Goal: Check status

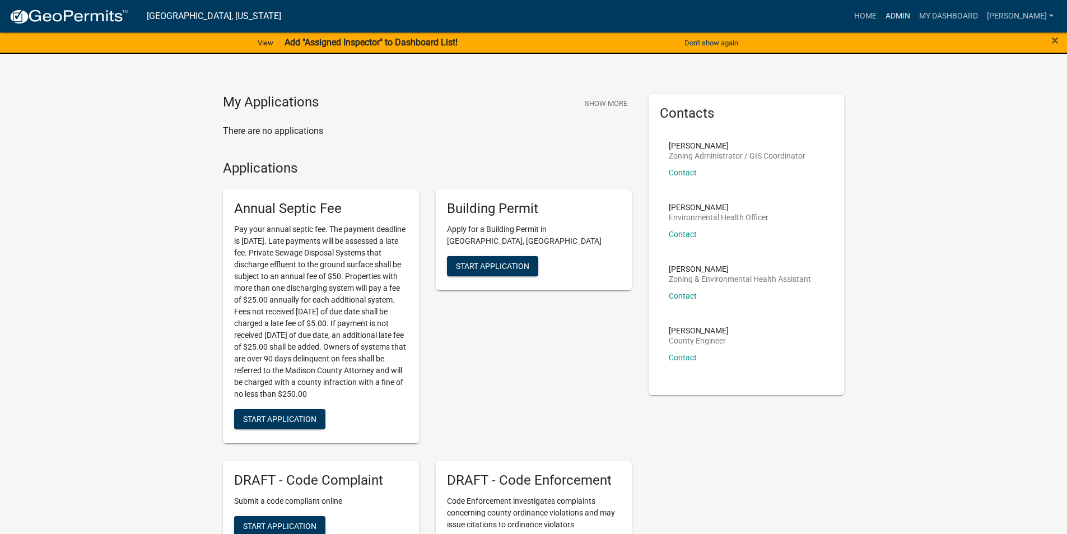
click at [908, 21] on link "Admin" at bounding box center [898, 16] width 34 height 21
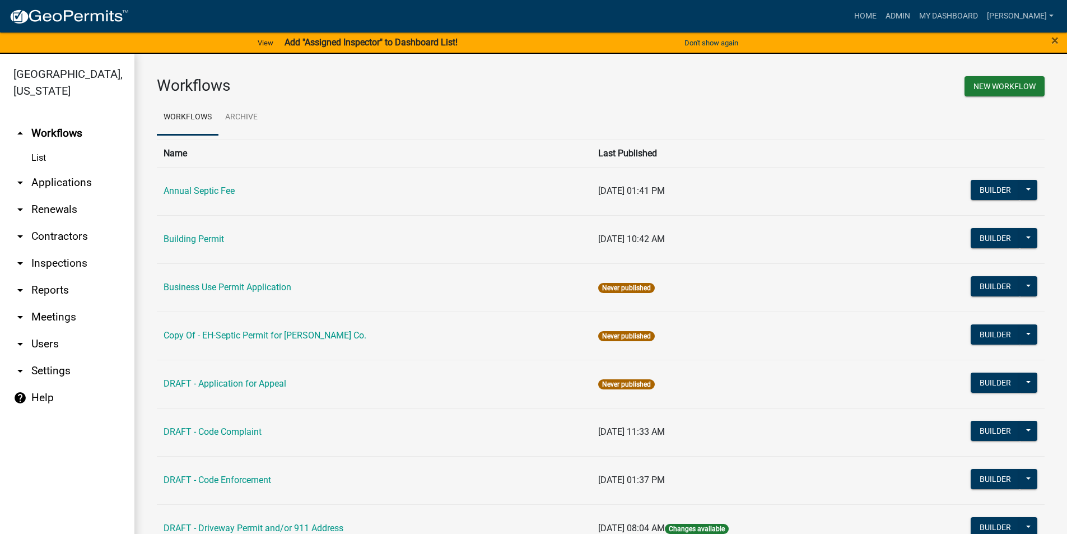
click at [66, 169] on link "arrow_drop_down Applications" at bounding box center [67, 182] width 134 height 27
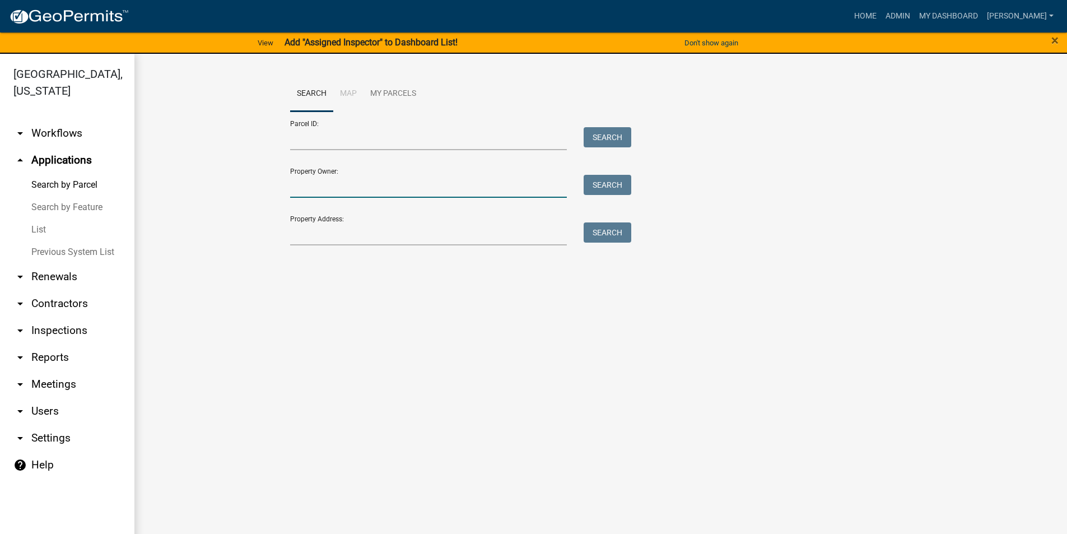
click at [314, 187] on input "Property Owner:" at bounding box center [428, 186] width 277 height 23
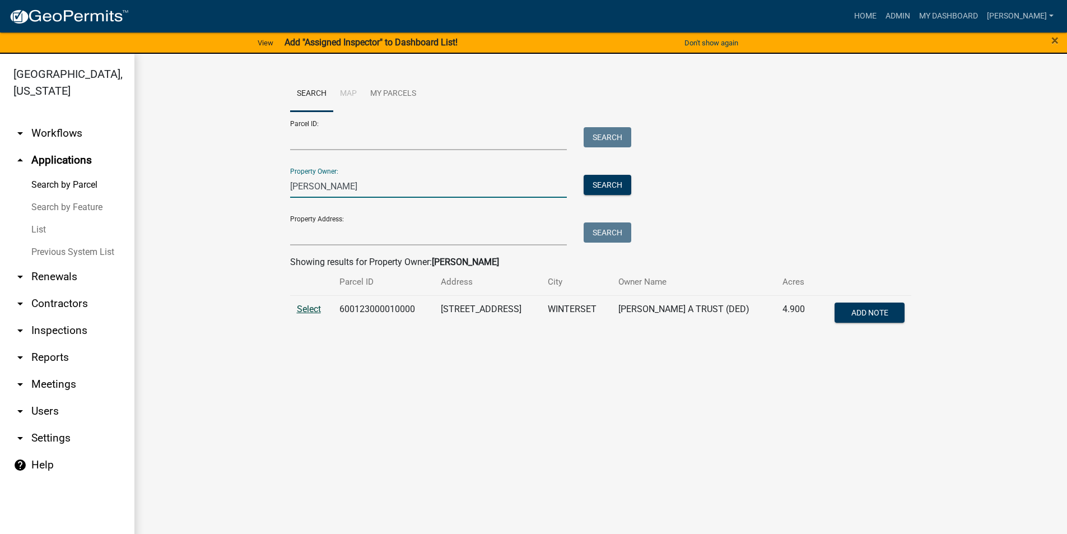
type input "[PERSON_NAME]"
click at [311, 310] on span "Select" at bounding box center [309, 309] width 24 height 11
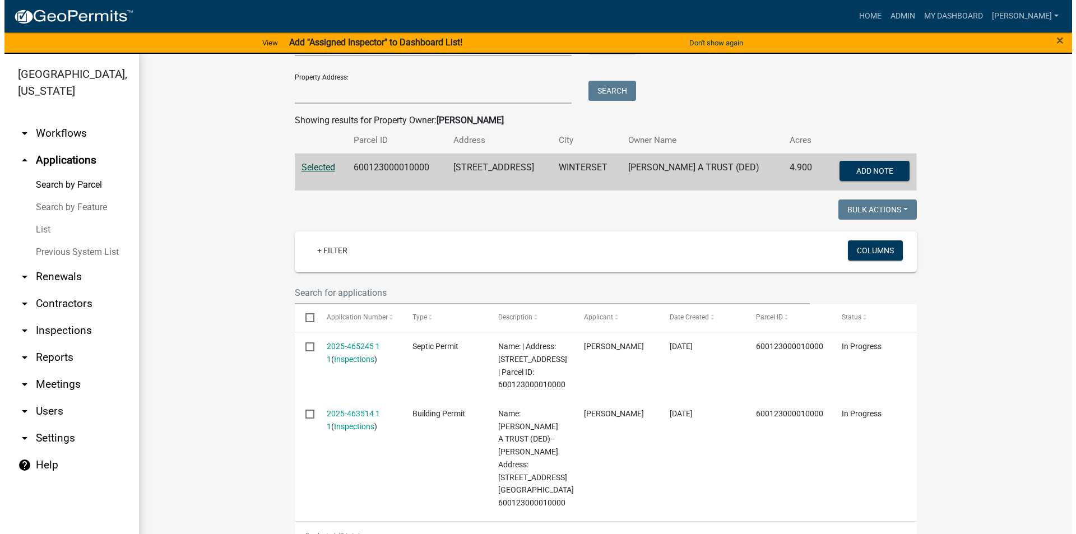
scroll to position [168, 0]
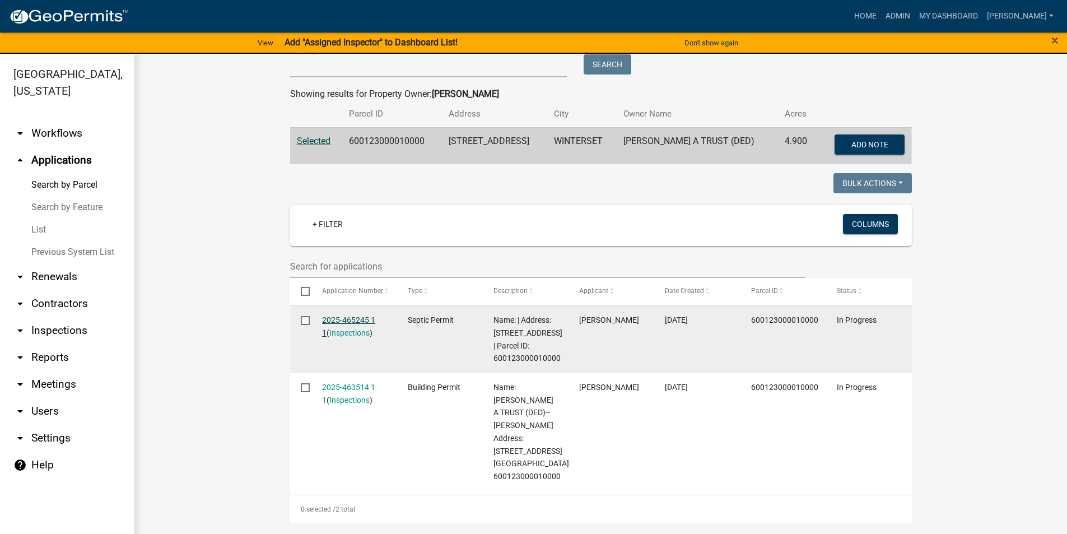
click at [355, 319] on link "2025-465245 1 1" at bounding box center [348, 326] width 53 height 22
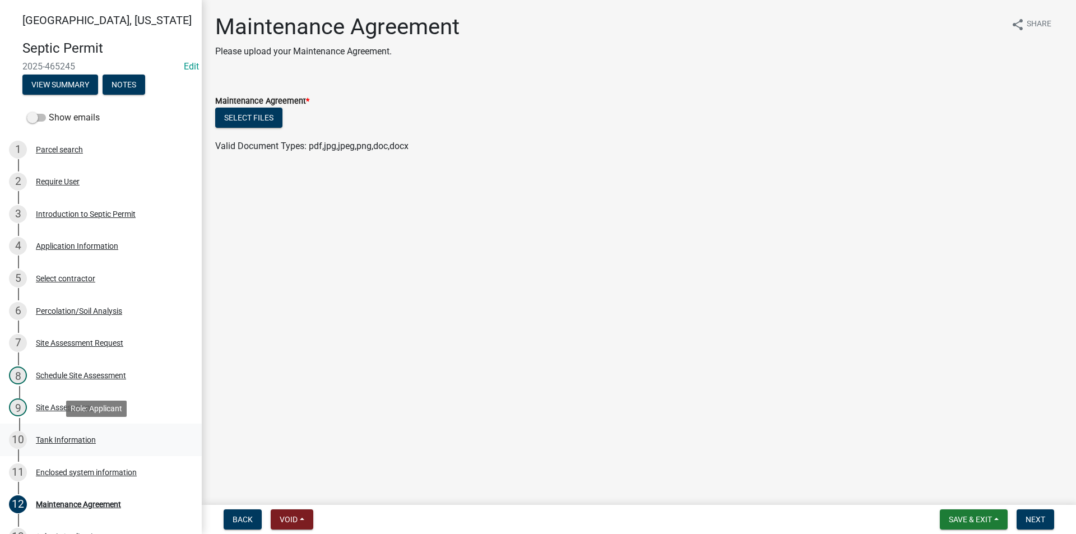
click at [75, 432] on div "10 Tank Information" at bounding box center [96, 440] width 175 height 18
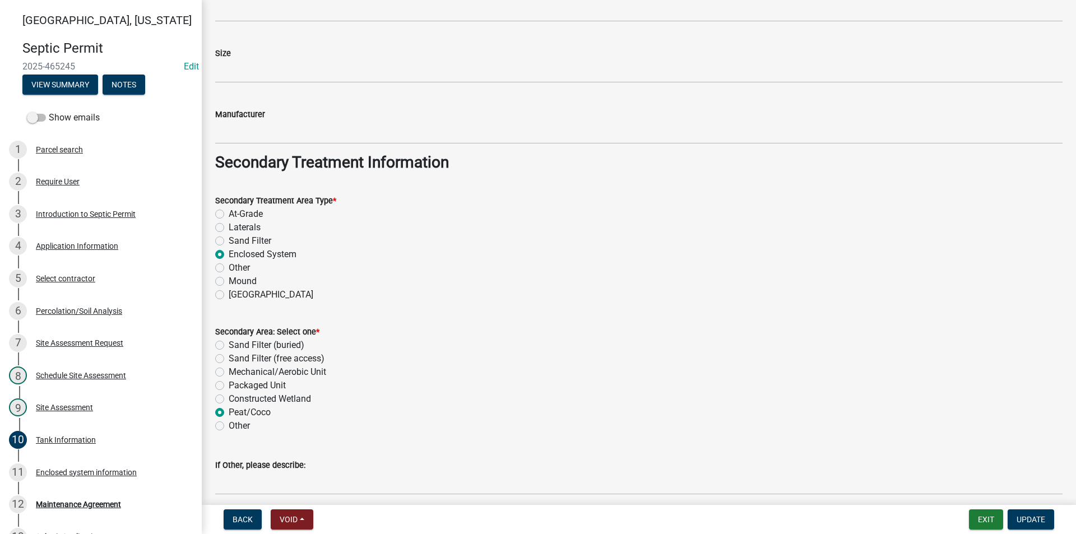
scroll to position [832, 0]
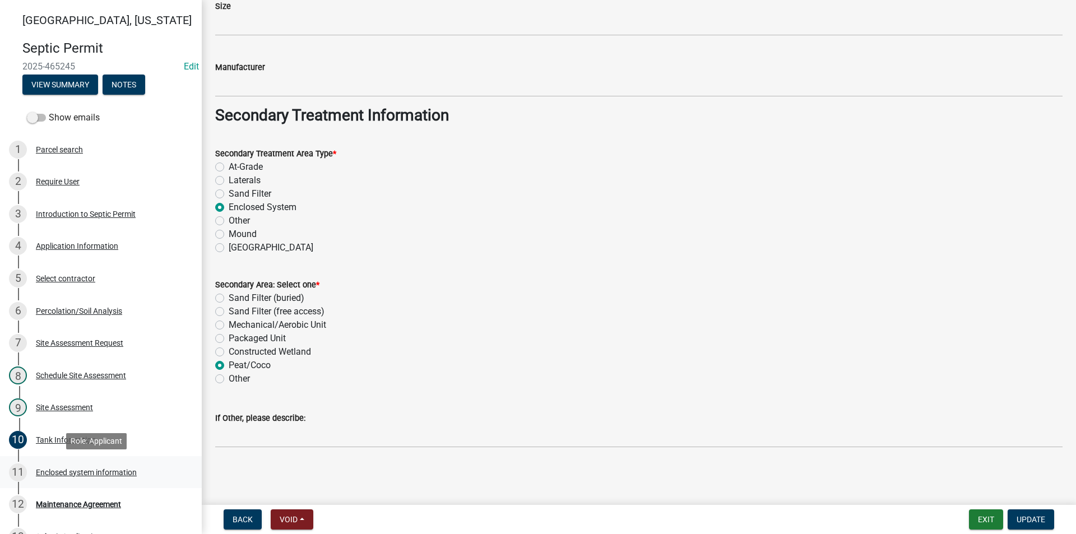
click at [114, 464] on div "11 Enclosed system information" at bounding box center [96, 472] width 175 height 18
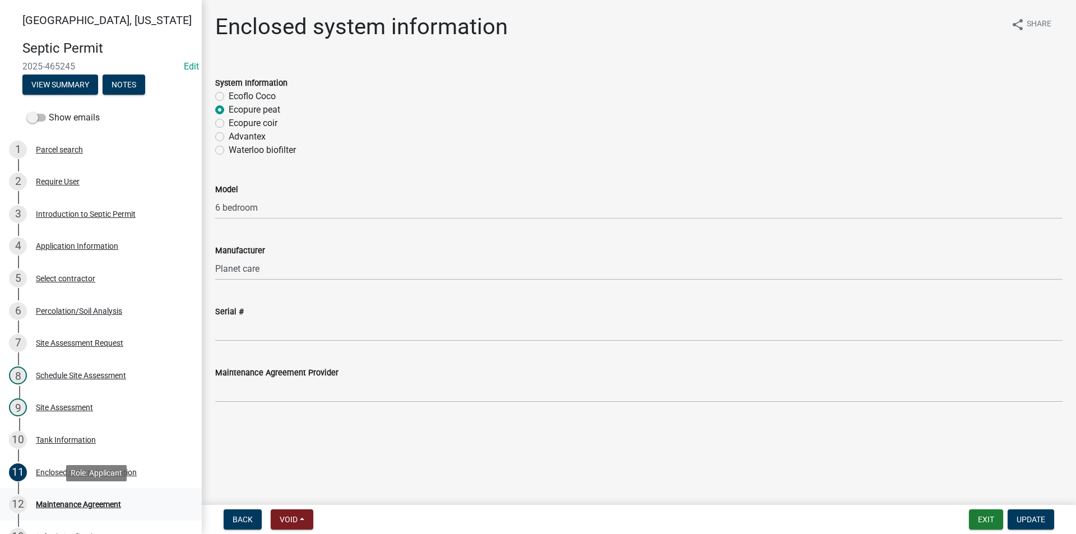
click at [73, 511] on div "12 Maintenance Agreement" at bounding box center [96, 504] width 175 height 18
